Goal: Task Accomplishment & Management: Manage account settings

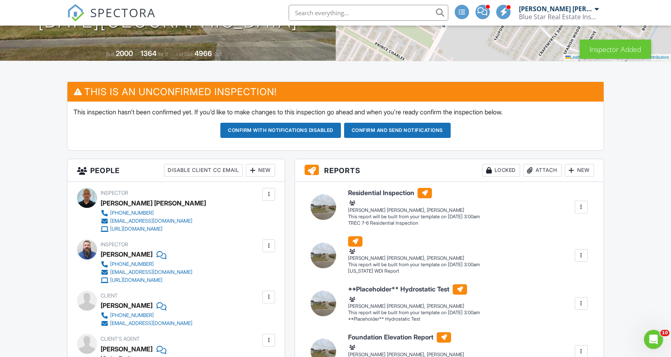
click at [265, 248] on div at bounding box center [269, 246] width 8 height 8
click at [269, 192] on div at bounding box center [269, 194] width 8 height 8
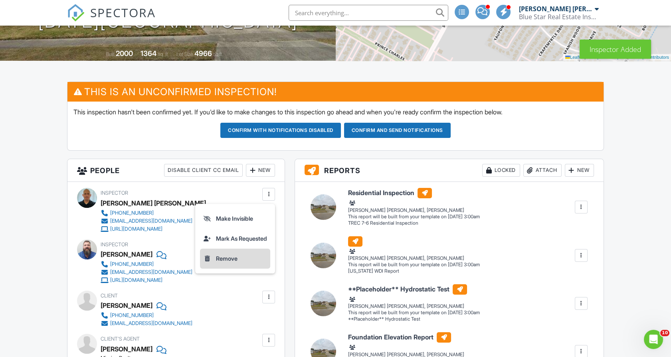
click at [235, 263] on li "Remove" at bounding box center [235, 258] width 70 height 20
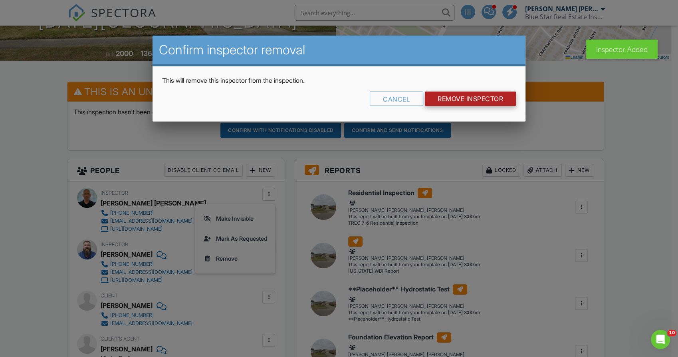
click at [461, 95] on input "Remove Inspector" at bounding box center [470, 98] width 91 height 14
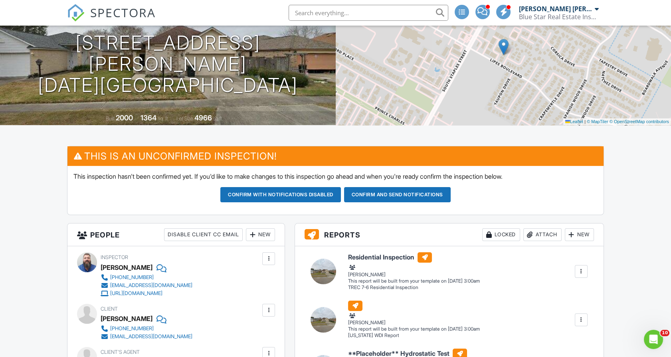
scroll to position [44, 0]
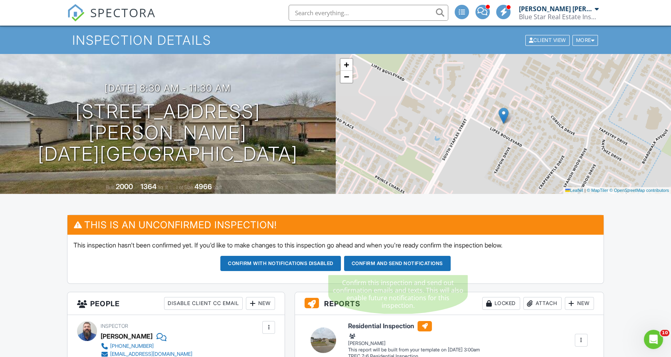
click at [341, 269] on button "Confirm and send notifications" at bounding box center [280, 263] width 121 height 15
